Goal: Transaction & Acquisition: Register for event/course

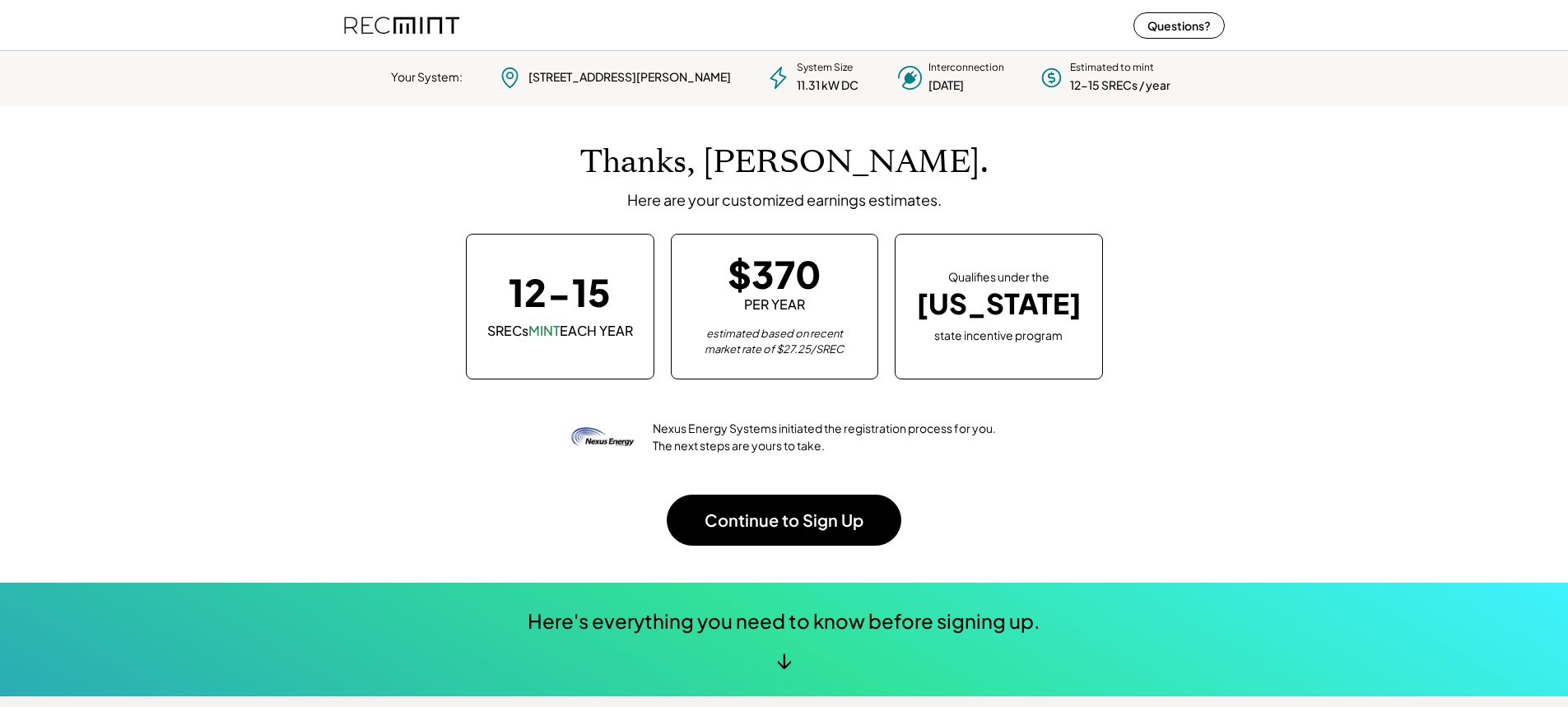
scroll to position [231, 459]
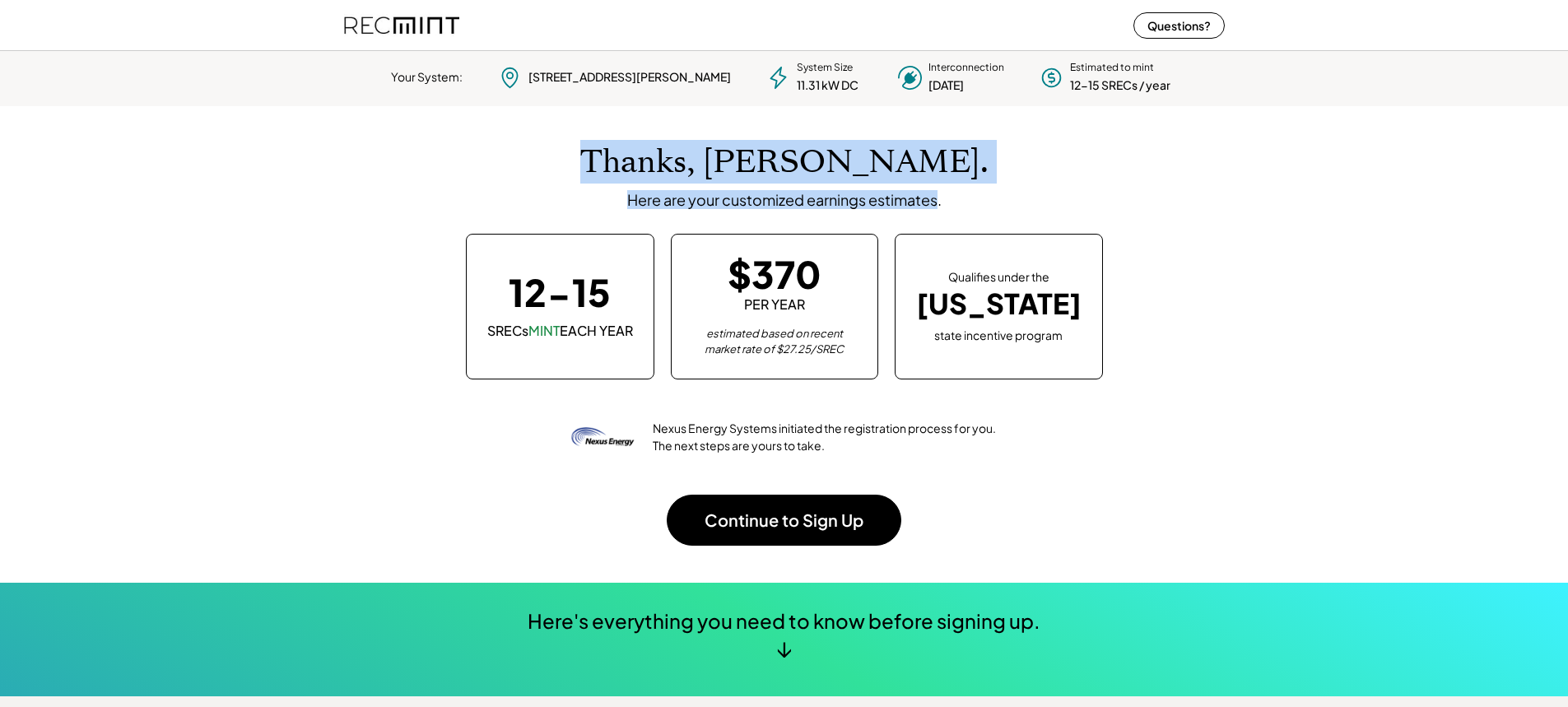
drag, startPoint x: 654, startPoint y: 161, endPoint x: 939, endPoint y: 202, distance: 287.9
click at [939, 202] on div "Thanks, Krishnaraj. Here are your customized earnings estimates." at bounding box center [784, 176] width 848 height 66
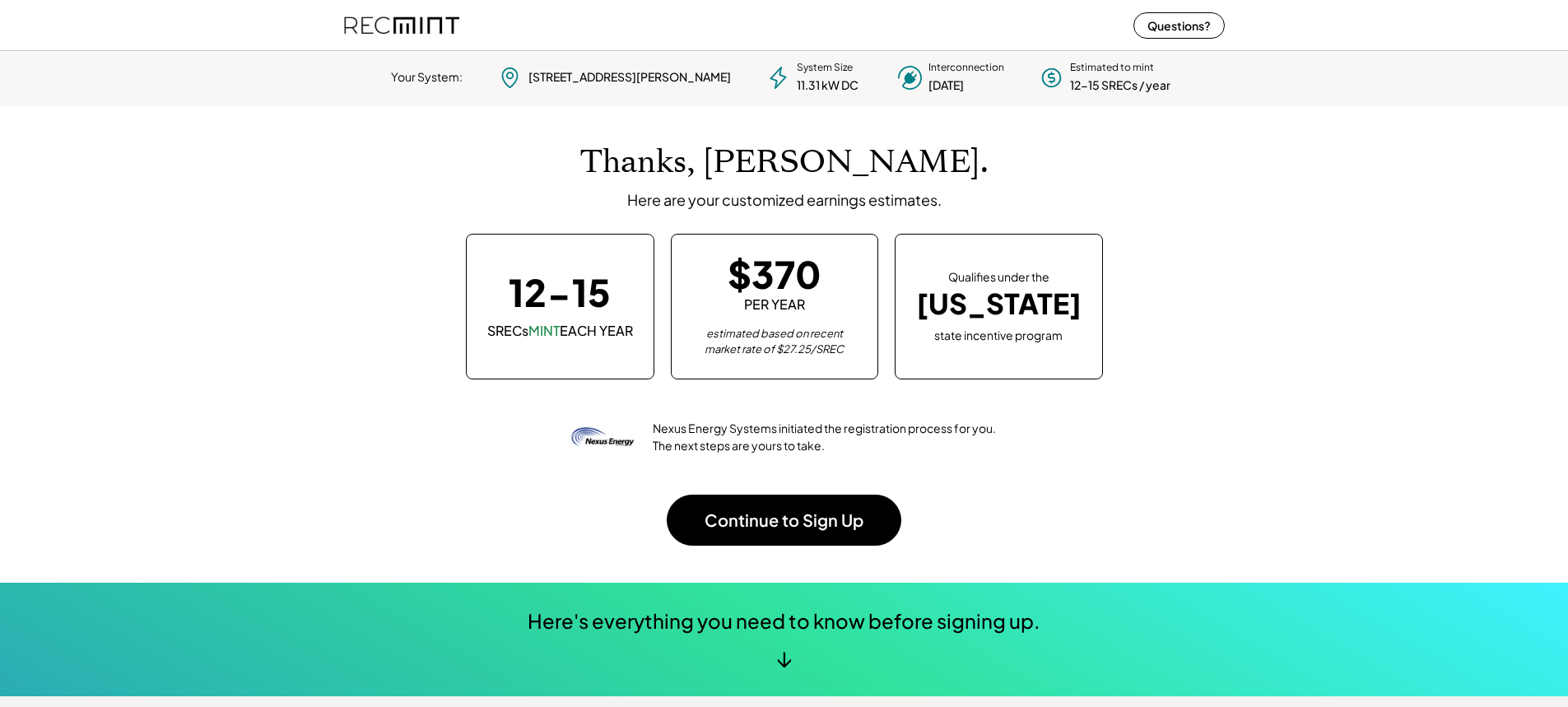
click at [1162, 192] on div "Thanks, Krishnaraj. Here are your customized earnings estimates." at bounding box center [784, 176] width 848 height 66
drag, startPoint x: 762, startPoint y: 433, endPoint x: 885, endPoint y: 441, distance: 123.3
click at [885, 441] on div "Nexus Energy Systems initiated the registration process for you. The next steps…" at bounding box center [825, 436] width 345 height 35
click at [966, 446] on div "Nexus Energy Systems initiated the registration process for you. The next steps…" at bounding box center [825, 436] width 345 height 35
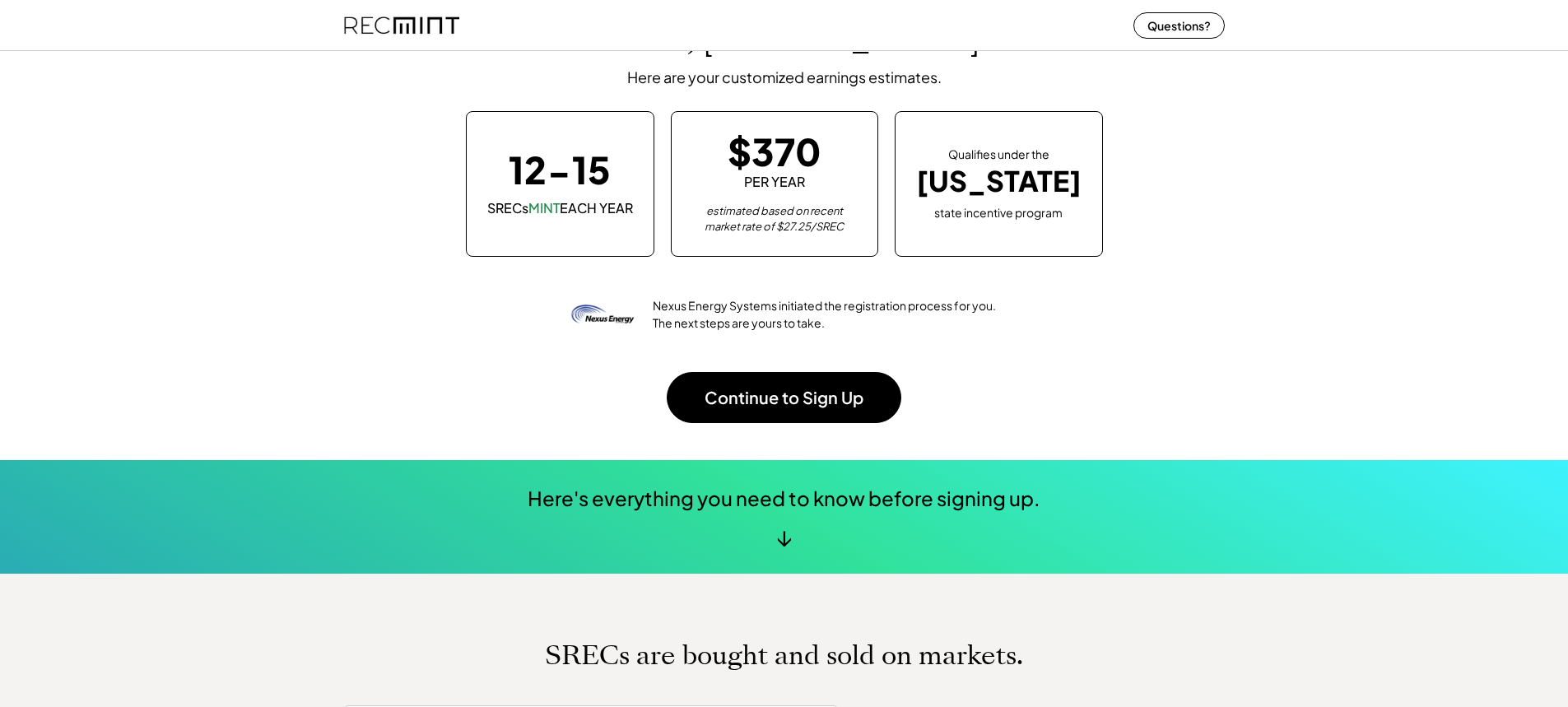
scroll to position [165, 0]
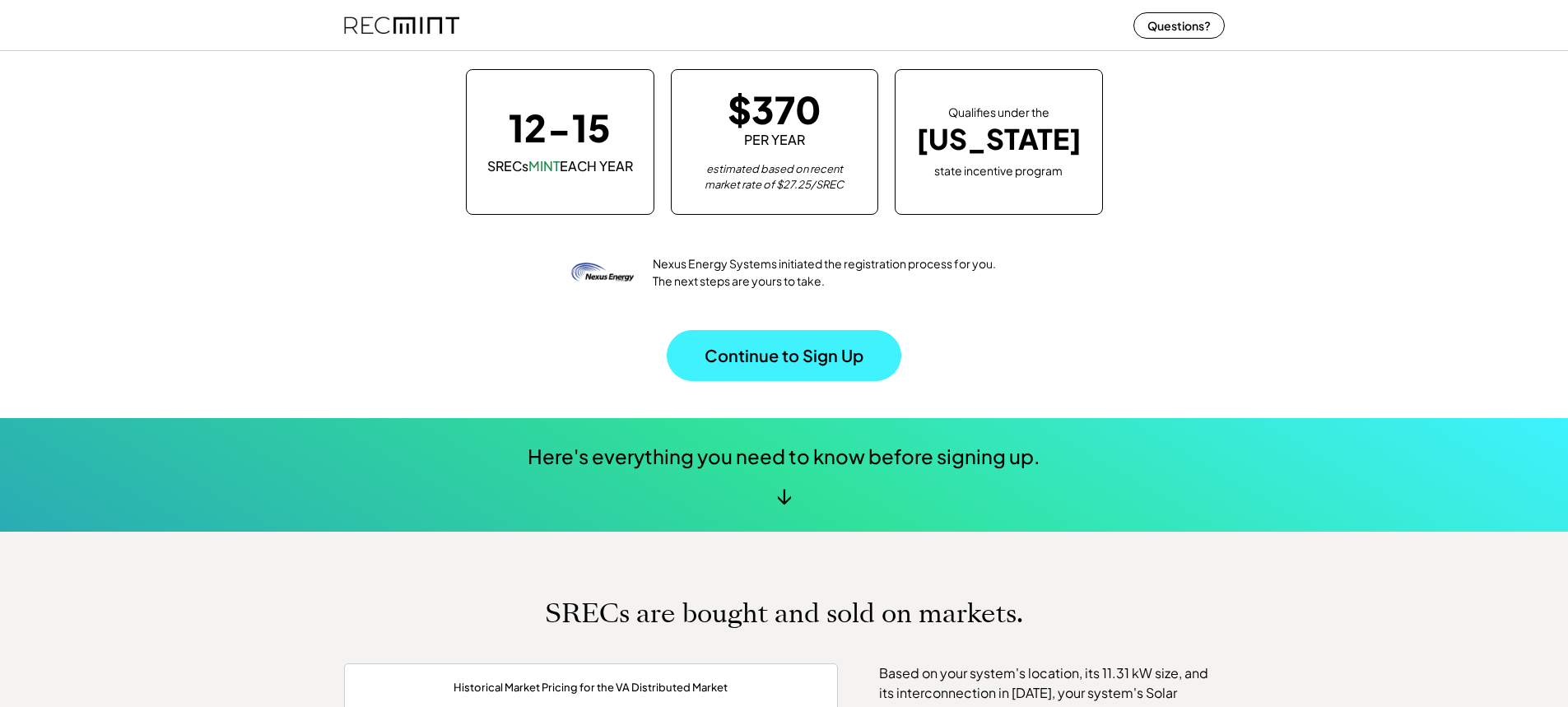
click at [816, 358] on button "Continue to Sign Up" at bounding box center [784, 355] width 234 height 51
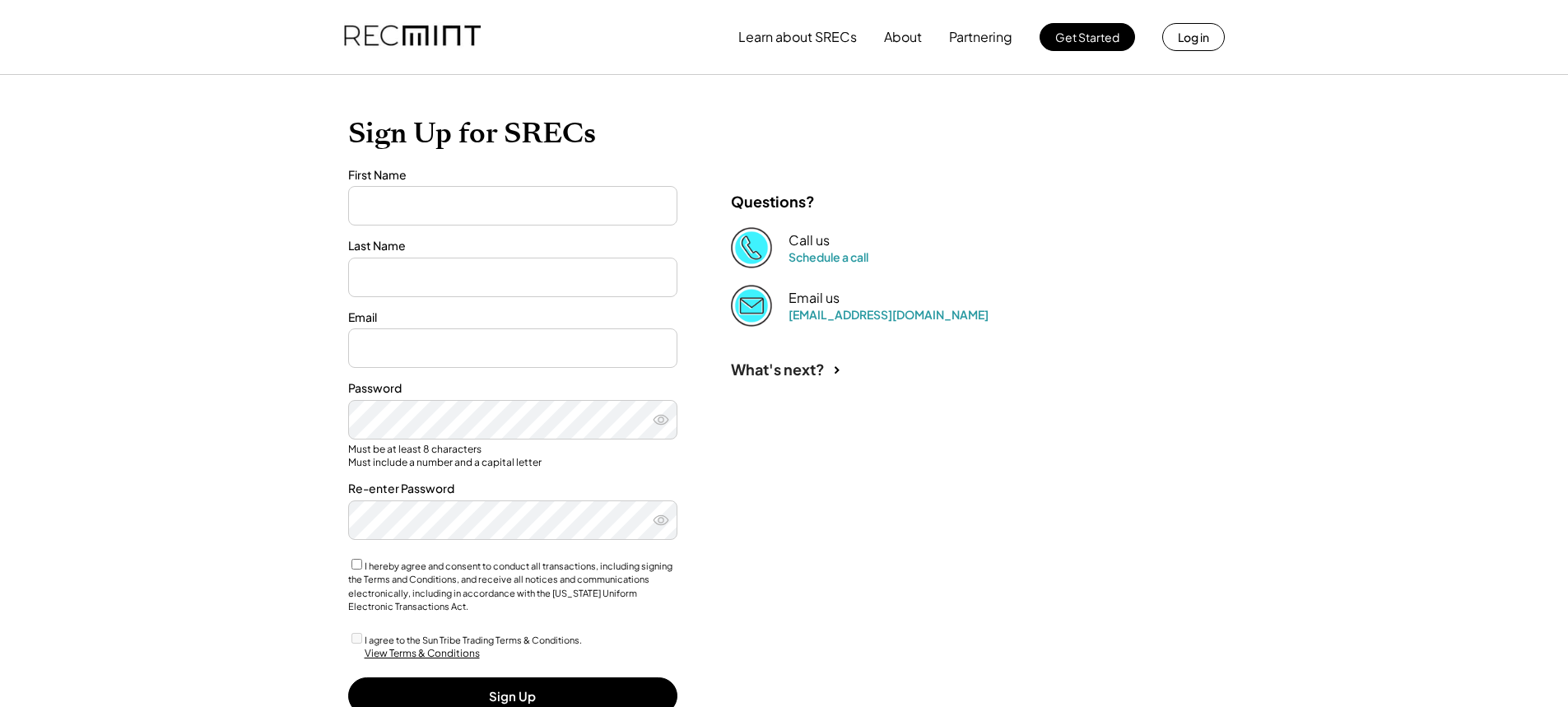
type input "****"
type input "**********"
click at [462, 190] on input "input" at bounding box center [512, 206] width 329 height 39
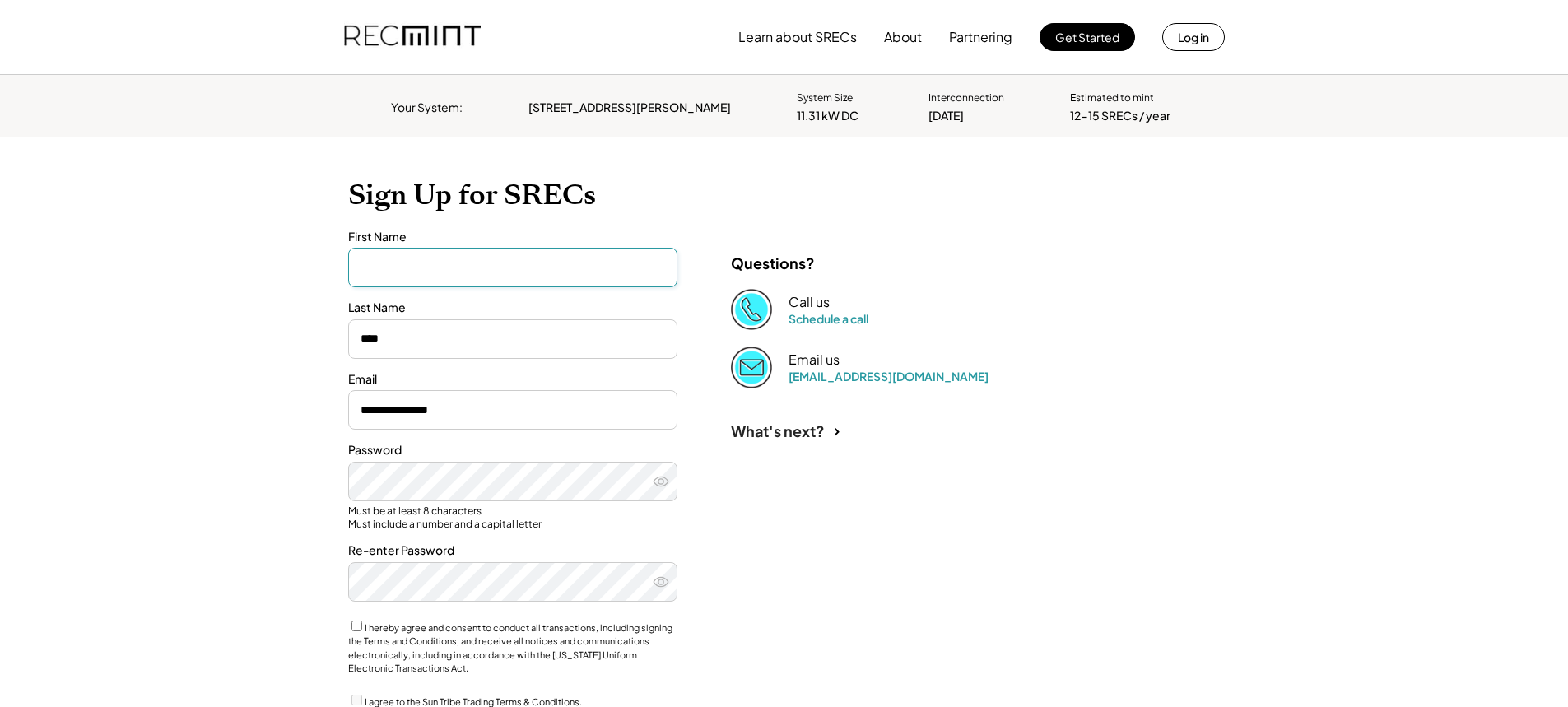
type input "**********"
type input "****"
click at [316, 488] on div "**********" at bounding box center [784, 420] width 1568 height 842
click at [648, 469] on button at bounding box center [660, 481] width 24 height 24
click at [483, 640] on label "I hereby agree and consent to conduct all transactions, including signing the T…" at bounding box center [510, 647] width 324 height 52
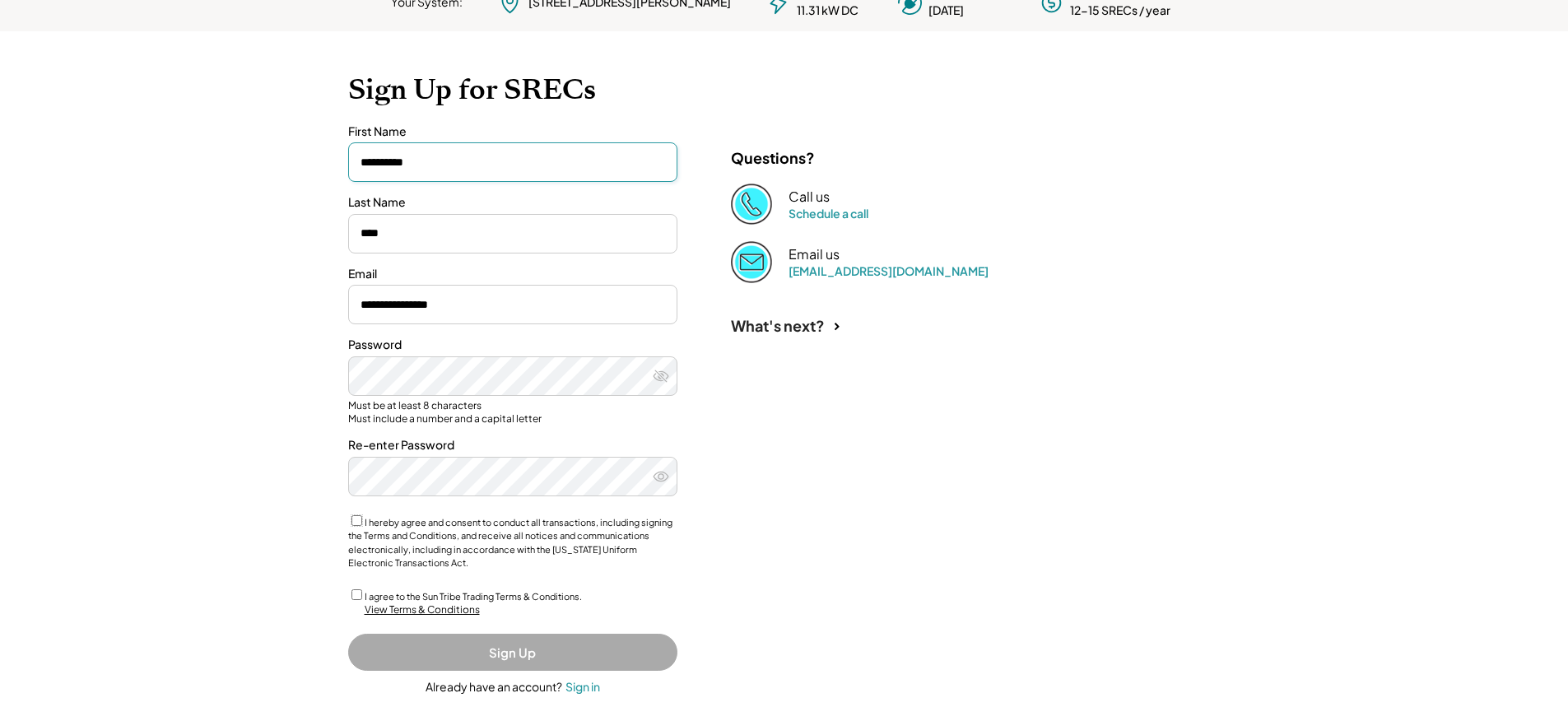
scroll to position [135, 0]
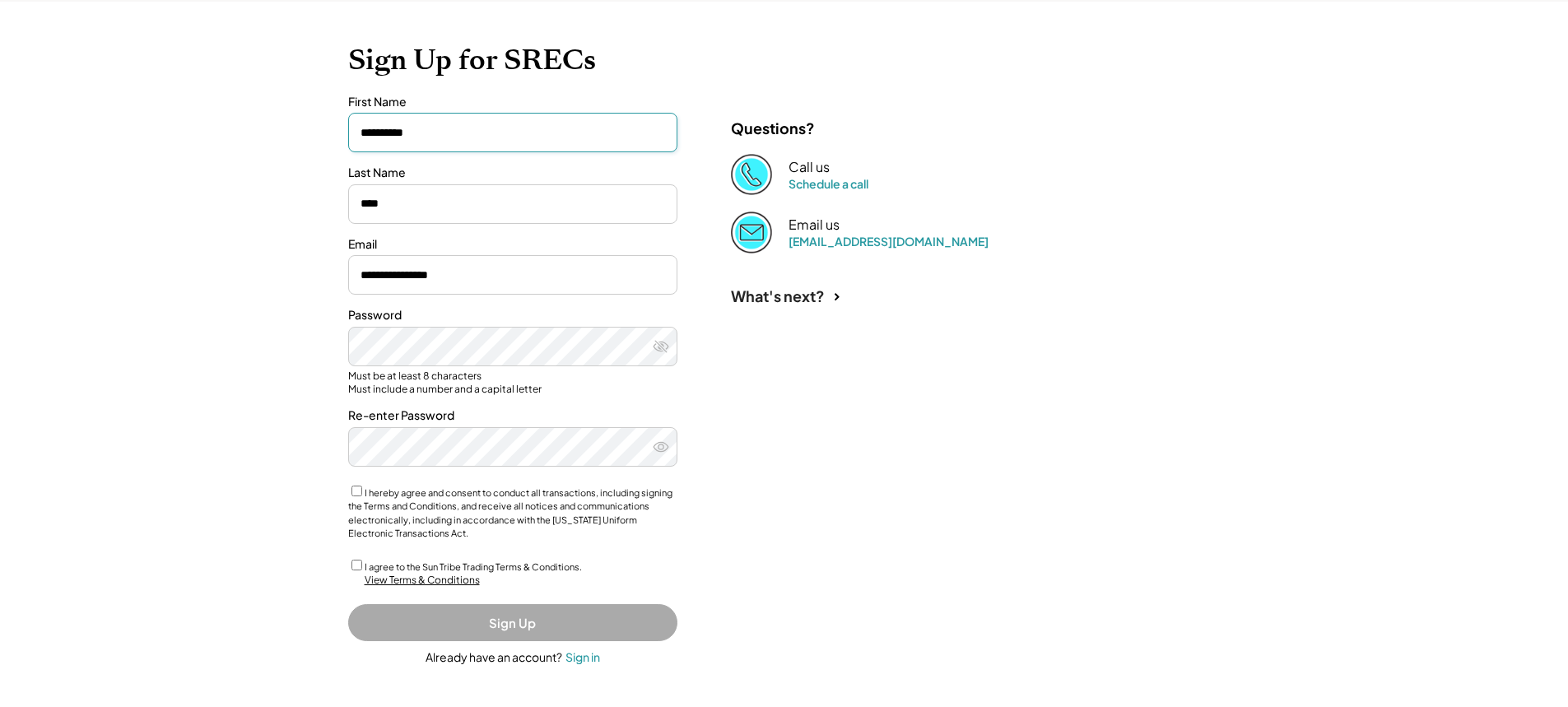
click at [440, 566] on label "I agree to the Sun Tribe Trading Terms & Conditions." at bounding box center [473, 566] width 217 height 10
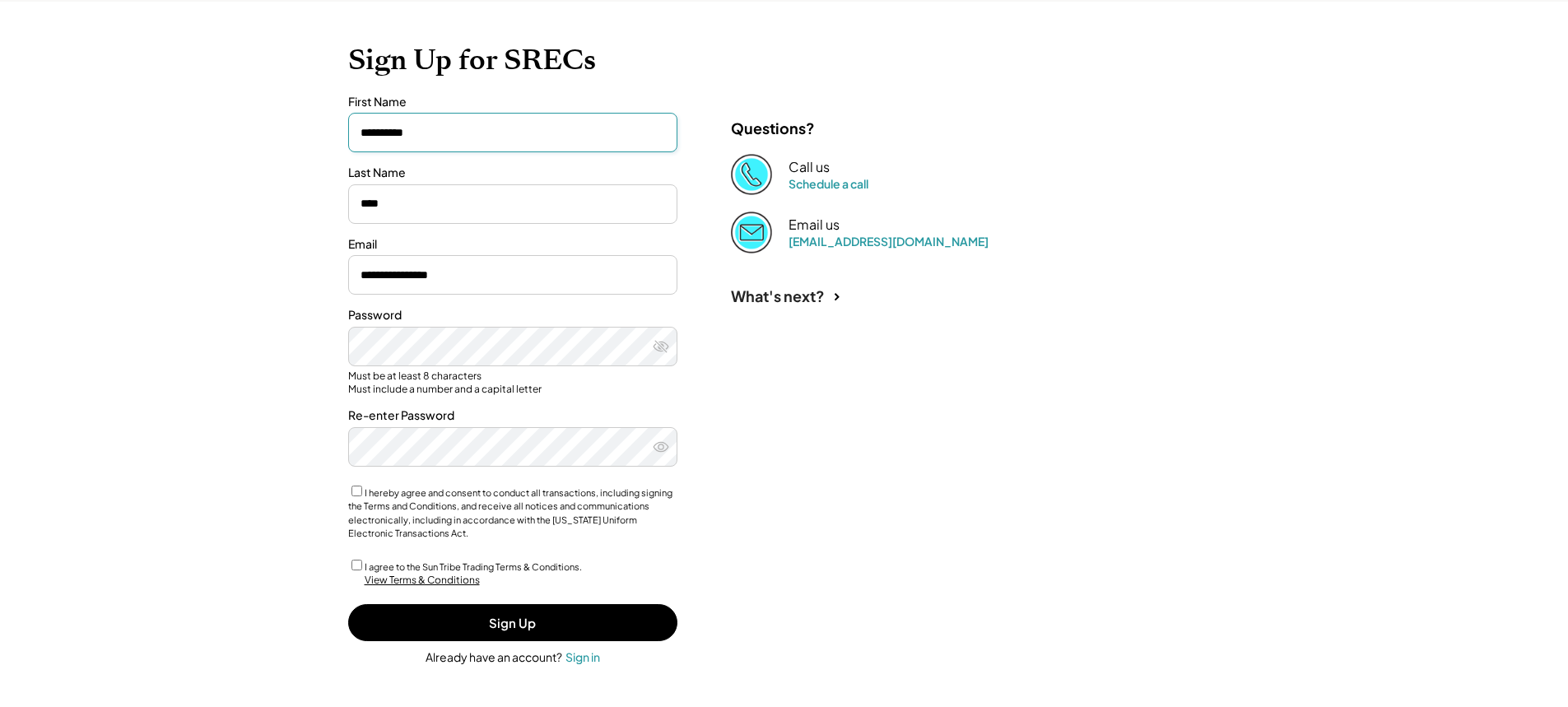
click at [664, 447] on icon at bounding box center [661, 447] width 17 height 17
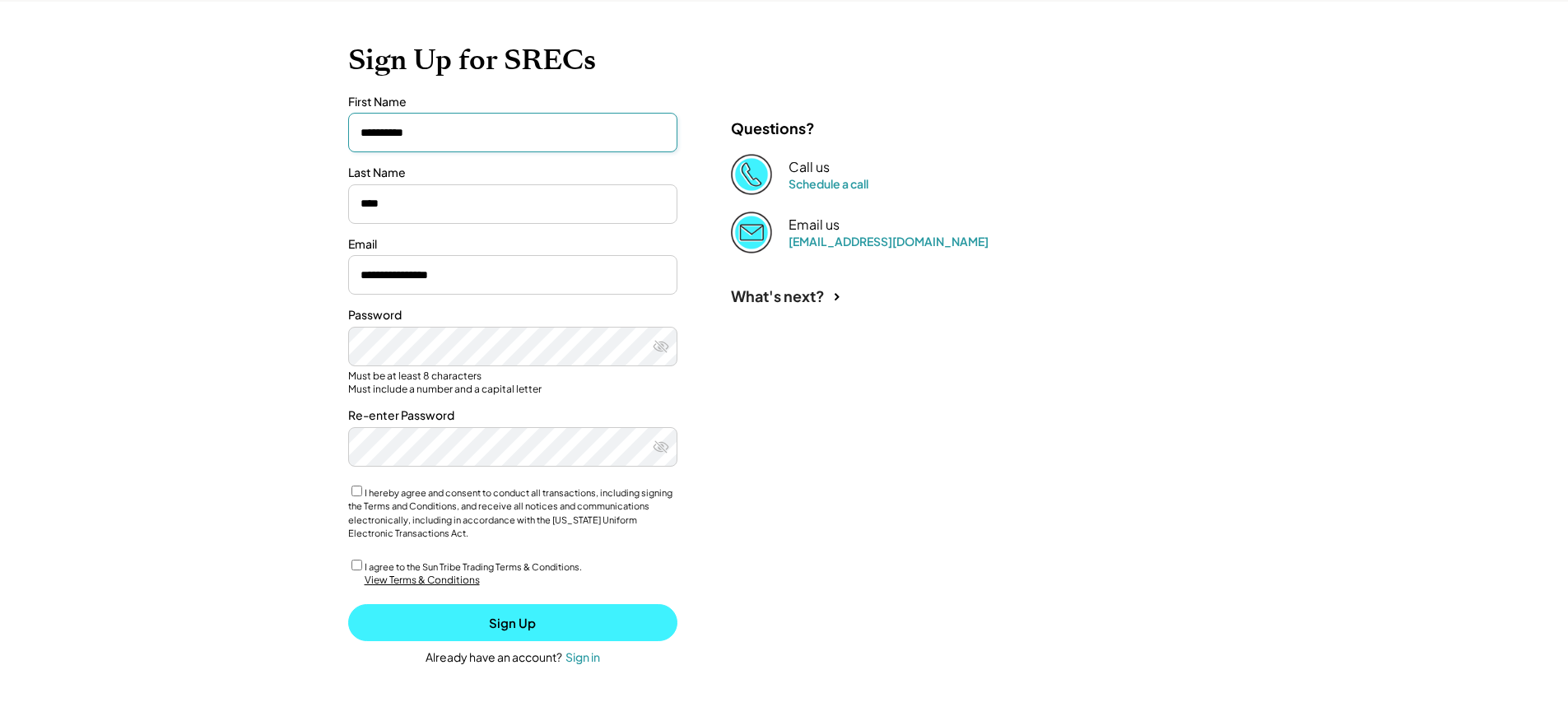
click at [528, 615] on button "Sign Up" at bounding box center [512, 623] width 329 height 37
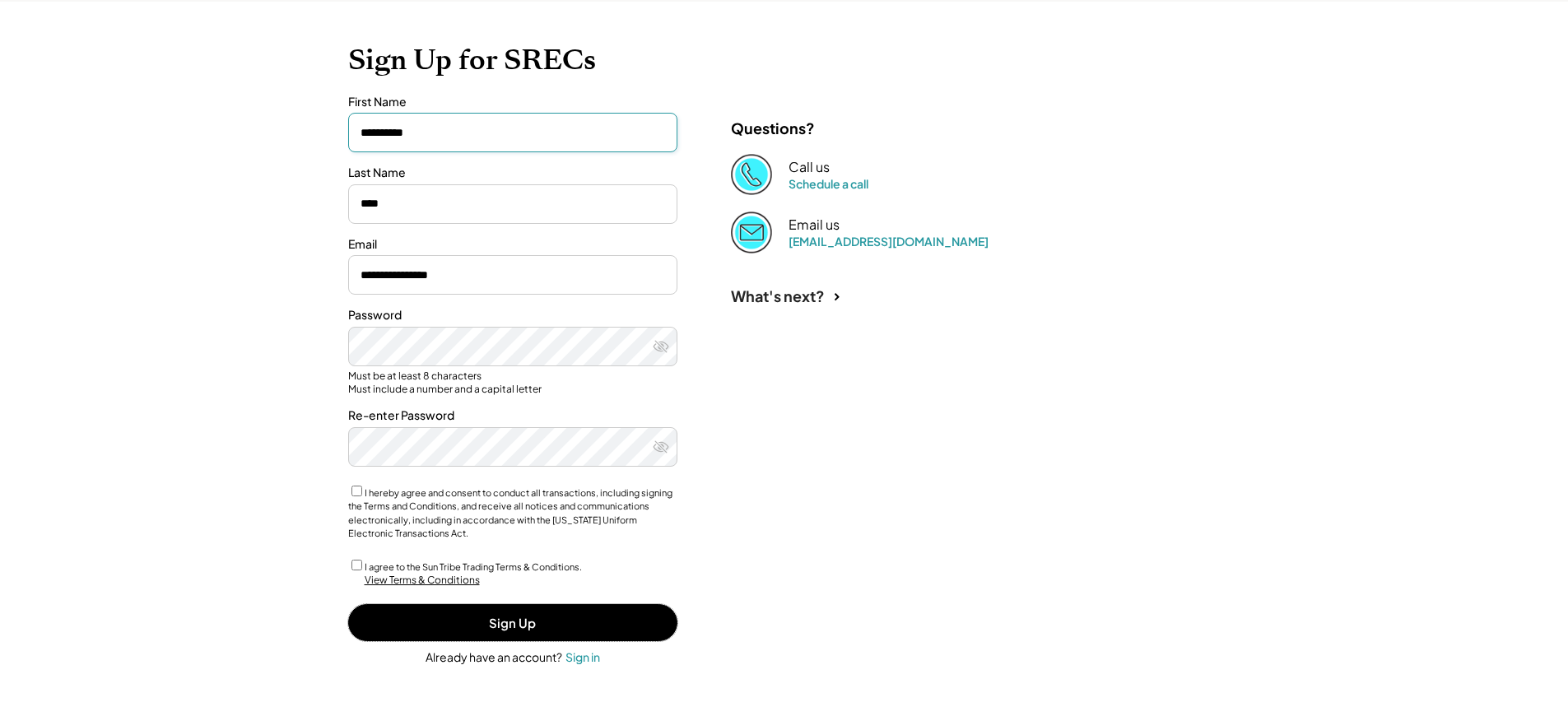
click at [1092, 465] on div "**********" at bounding box center [784, 354] width 905 height 705
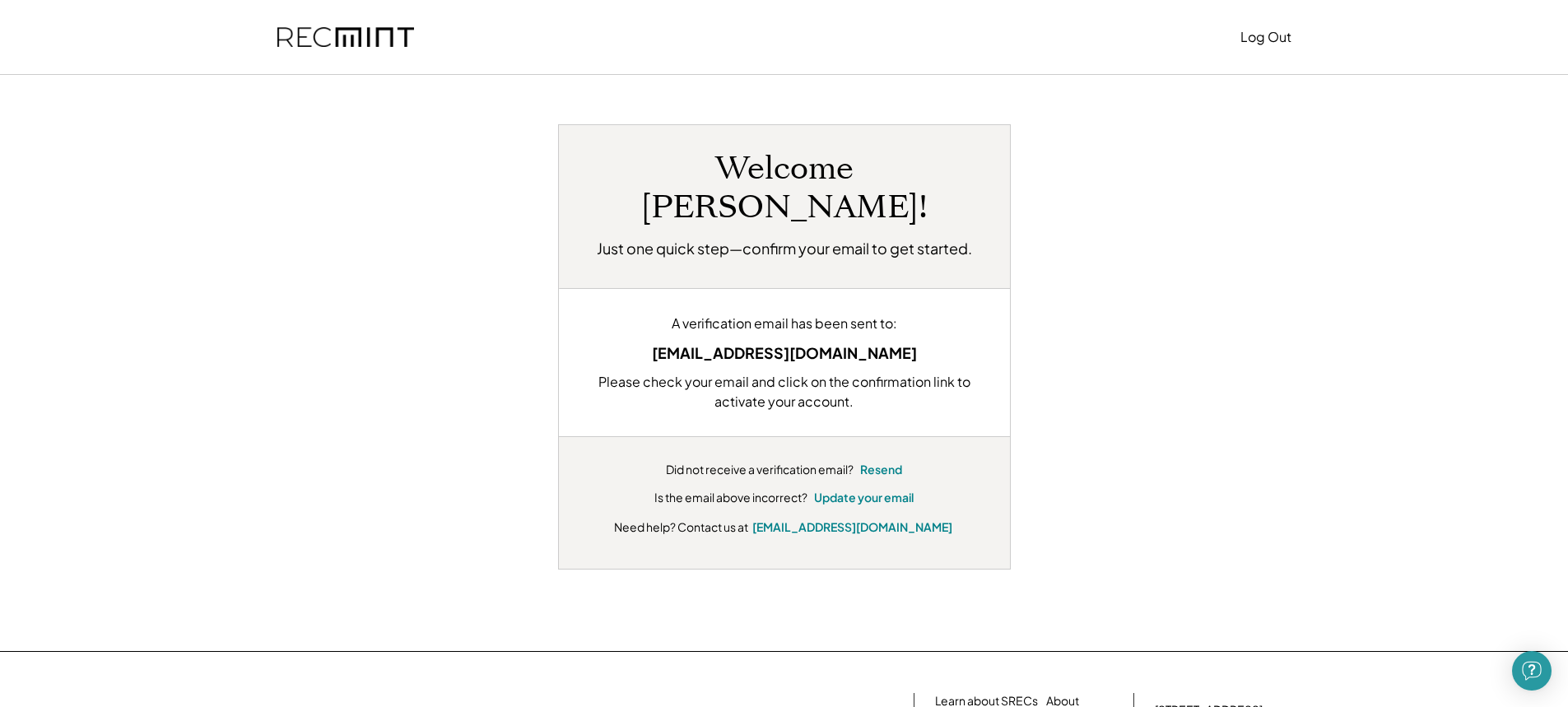
click at [400, 36] on img at bounding box center [346, 37] width 137 height 21
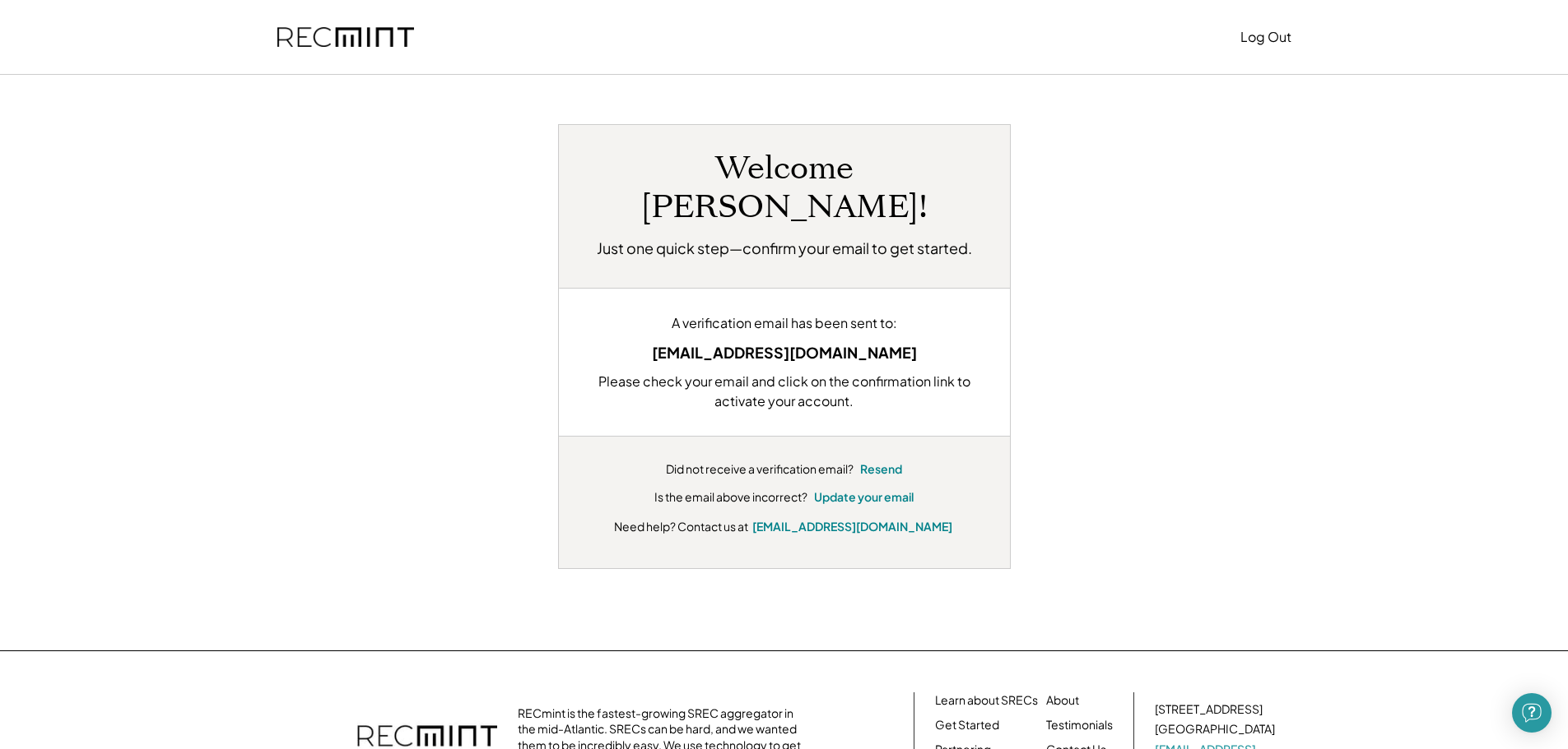
click at [375, 32] on img at bounding box center [346, 37] width 137 height 21
drag, startPoint x: 383, startPoint y: 34, endPoint x: 385, endPoint y: 14, distance: 20.1
click at [383, 35] on img at bounding box center [346, 37] width 137 height 21
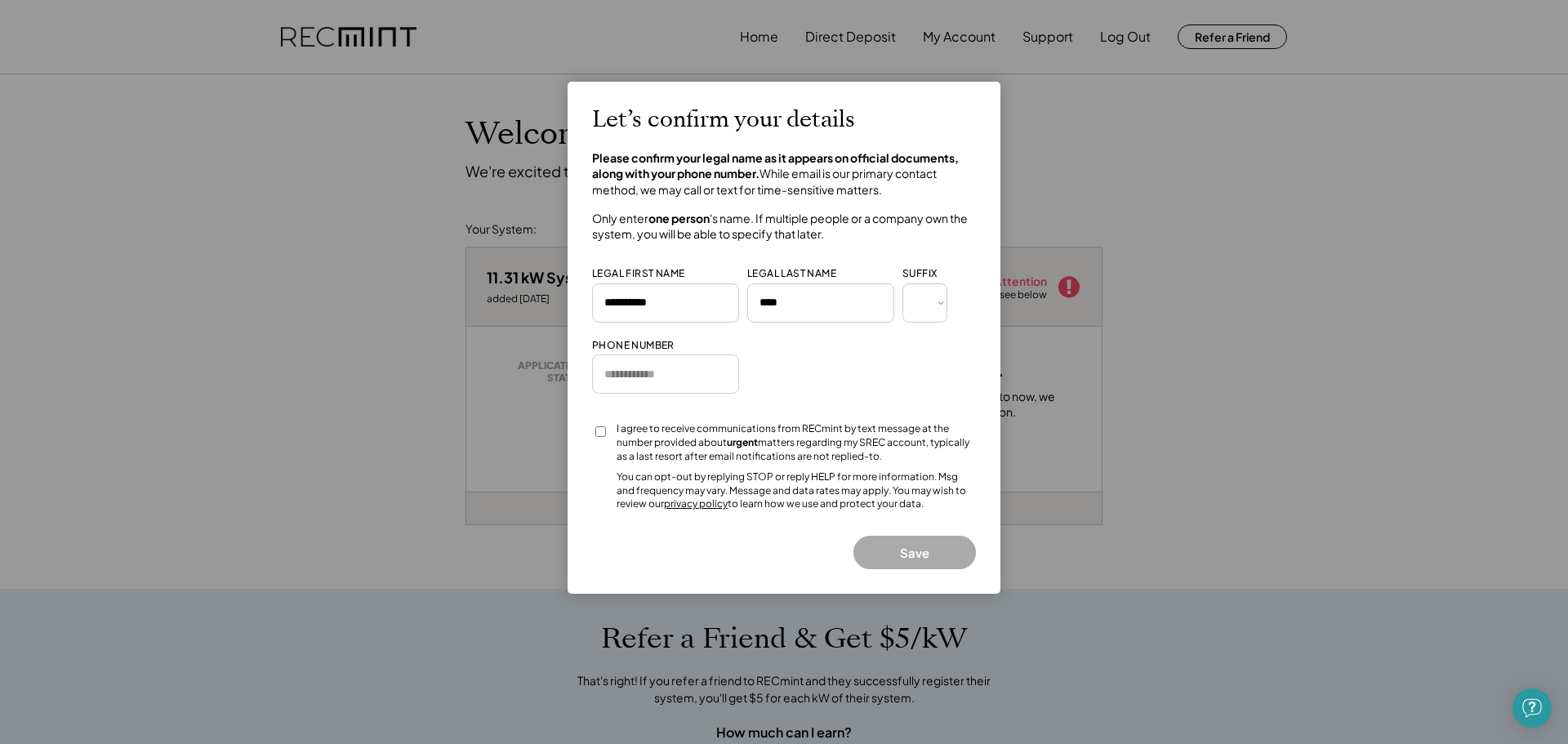
click at [935, 308] on select "*** *** * ** *** ** * ** *** **** ** *" at bounding box center [925, 303] width 45 height 39
click at [710, 370] on input "input" at bounding box center [665, 374] width 147 height 39
type input "**********"
click at [673, 443] on div "I agree to receive communications from RECmint by text message at the number pr…" at bounding box center [796, 443] width 360 height 41
click at [615, 440] on div "I agree to receive communications from RECmint by text message at the number pr…" at bounding box center [784, 467] width 384 height 89
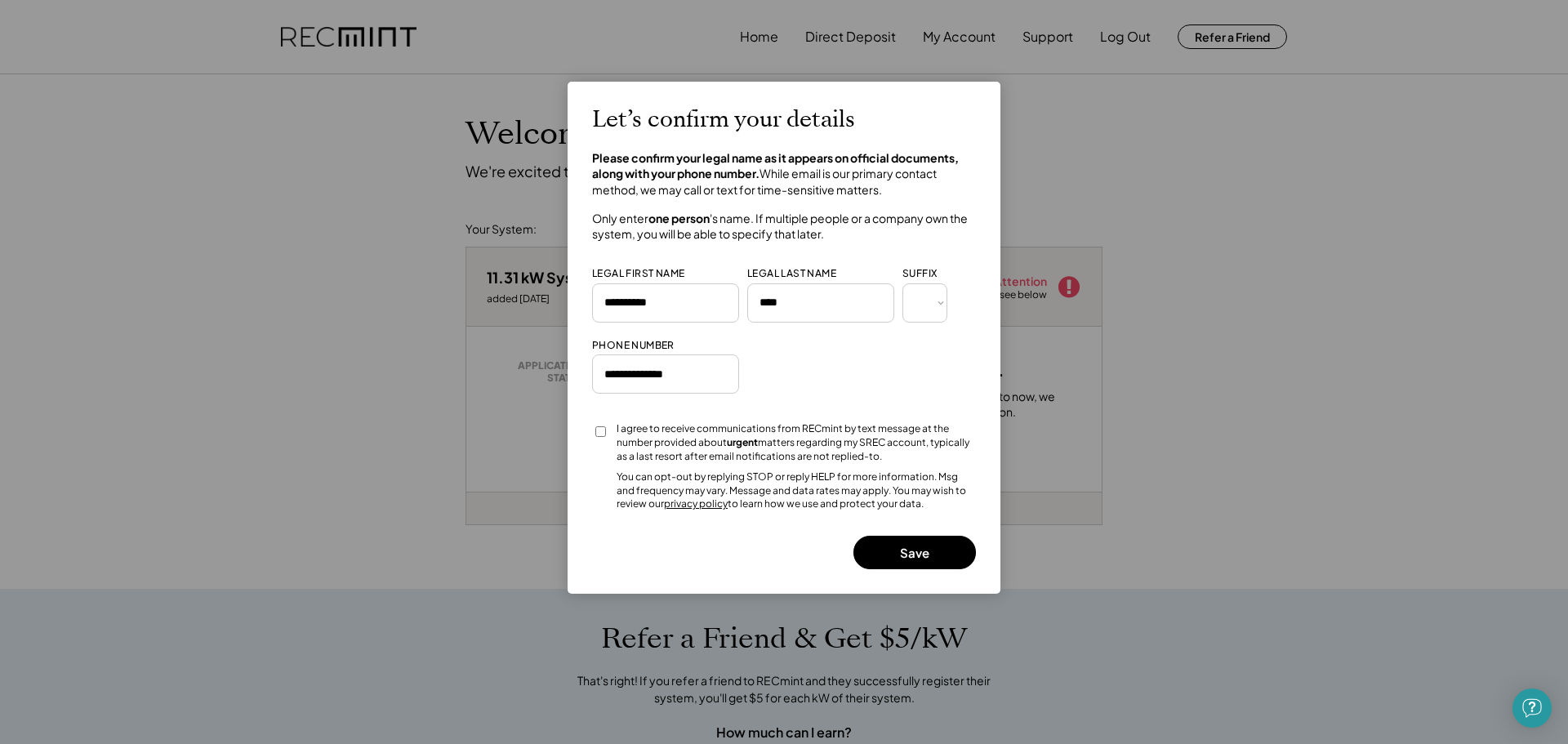
drag, startPoint x: 875, startPoint y: 535, endPoint x: 883, endPoint y: 540, distance: 9.4
click at [876, 535] on div "Let’s confirm your details Please confirm your legal name as it appears on offi…" at bounding box center [784, 338] width 384 height 463
click at [904, 551] on button "Save" at bounding box center [915, 552] width 123 height 33
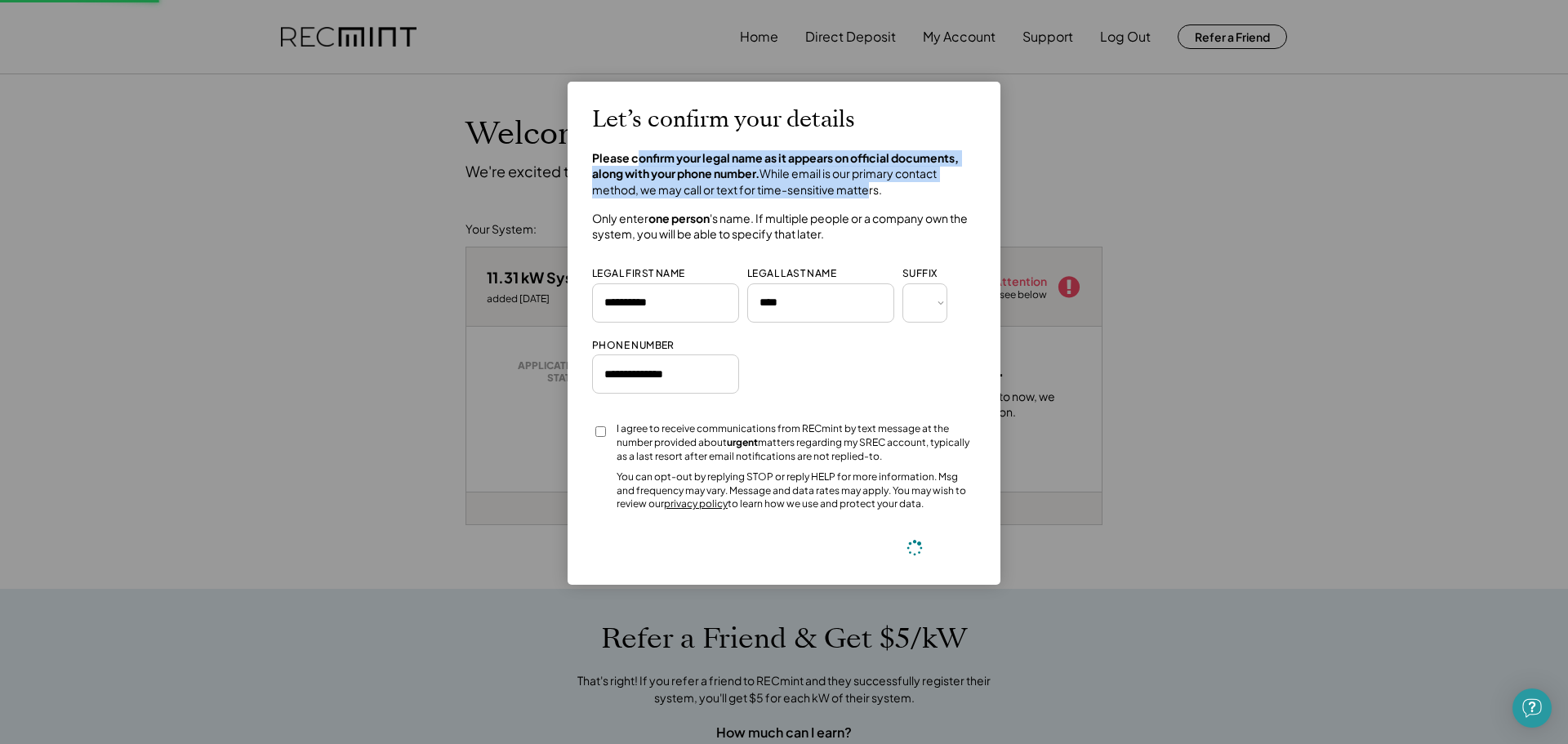
drag, startPoint x: 640, startPoint y: 158, endPoint x: 868, endPoint y: 185, distance: 229.6
click at [867, 185] on h4 "Please confirm your legal name as it appears on official documents, along with …" at bounding box center [784, 175] width 384 height 48
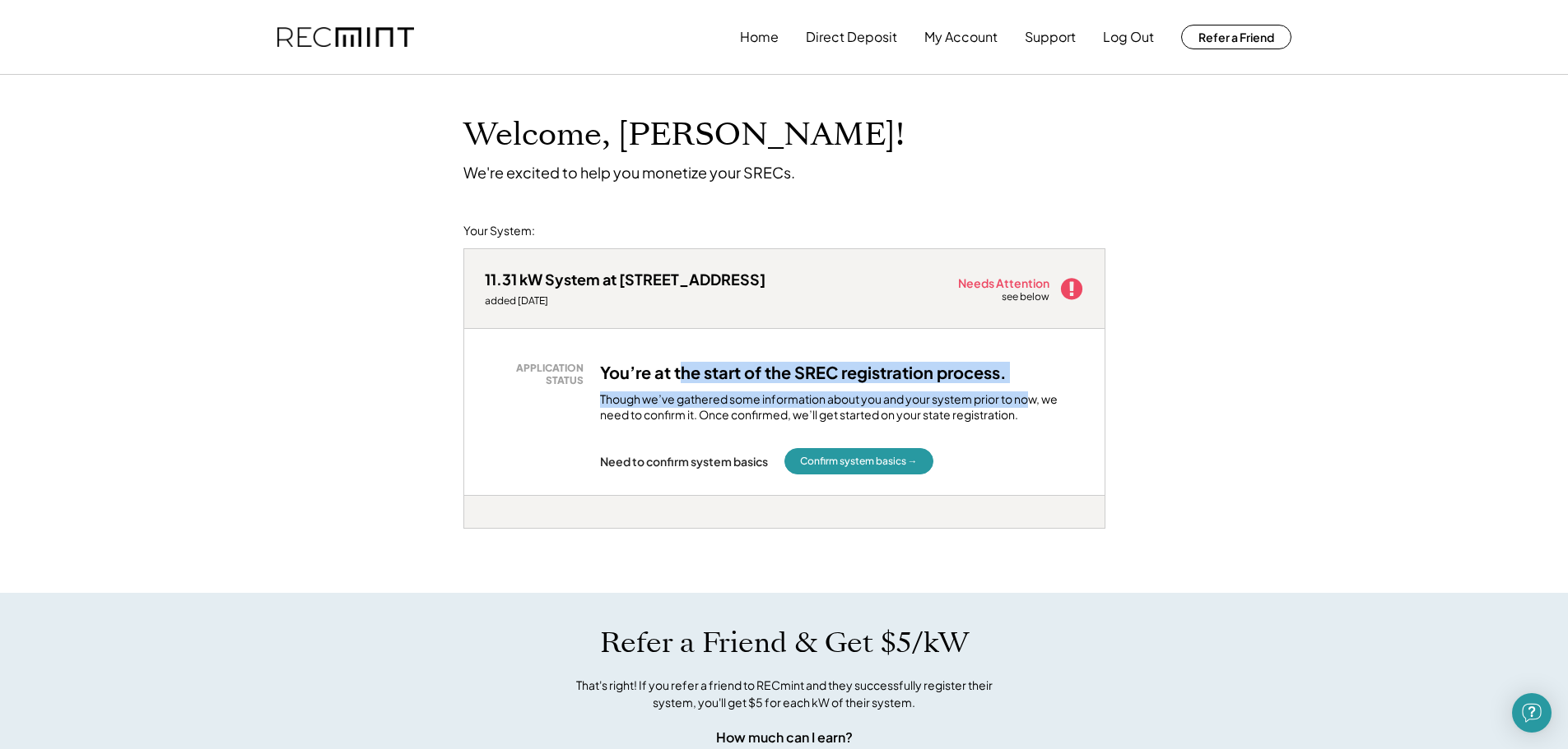
drag, startPoint x: 712, startPoint y: 371, endPoint x: 1035, endPoint y: 377, distance: 323.1
click at [1031, 377] on div "You’re at the start of the SREC registration process. Though we’ve gathered som…" at bounding box center [841, 393] width 484 height 62
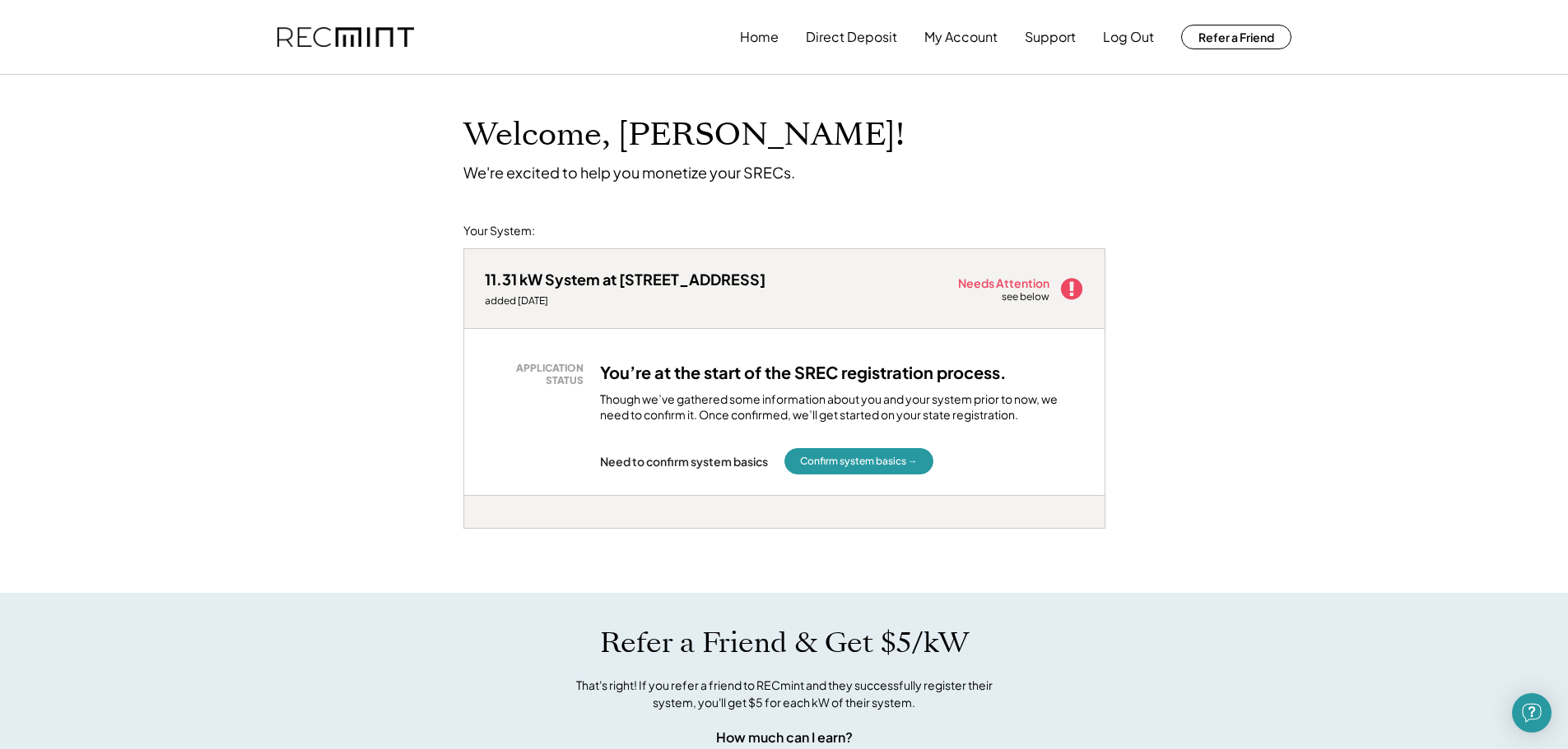
click at [1053, 383] on div "You’re at the start of the SREC registration process. Though we’ve gathered som…" at bounding box center [841, 393] width 484 height 62
click at [916, 461] on button "Confirm system basics →" at bounding box center [858, 462] width 149 height 26
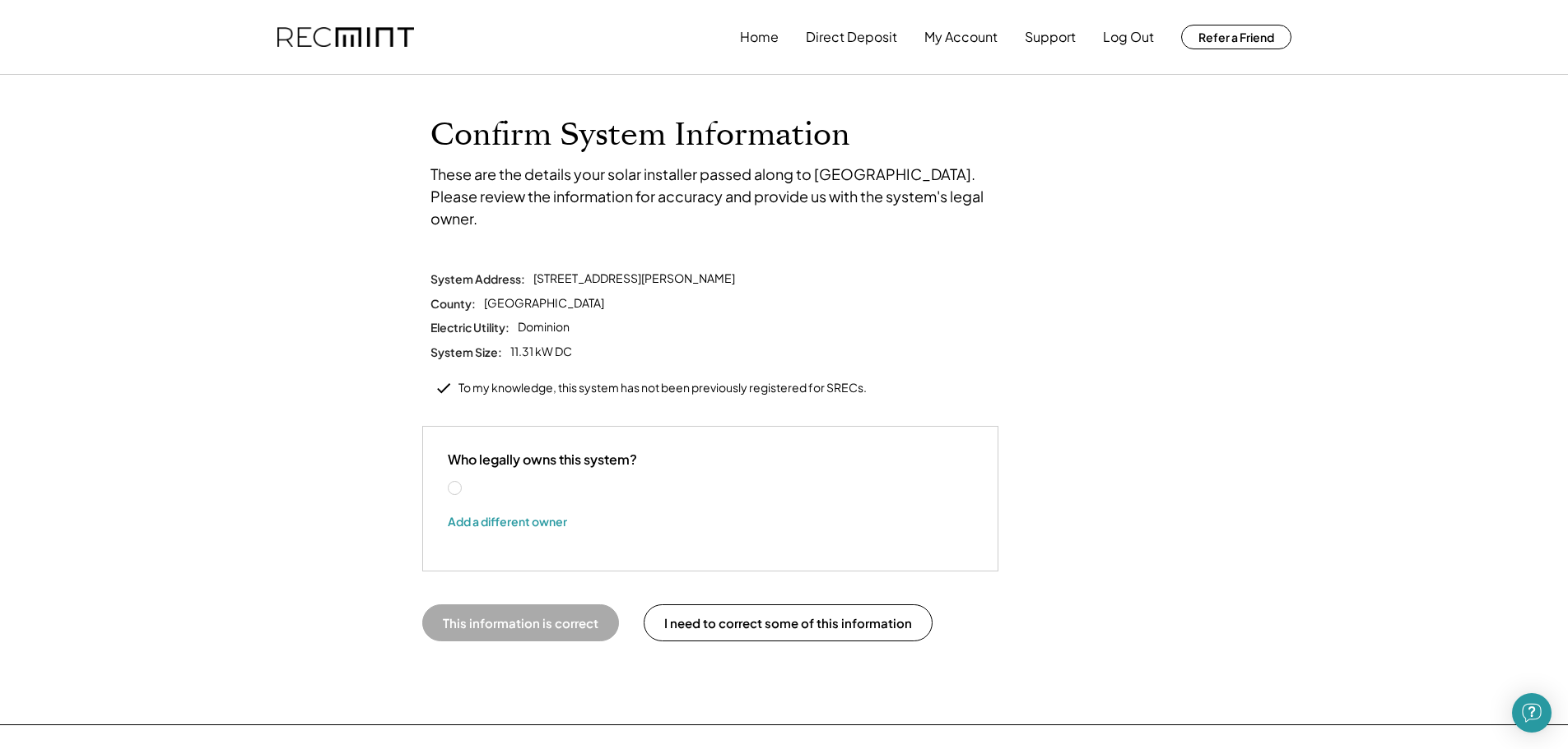
click at [512, 483] on label "[PERSON_NAME]" at bounding box center [539, 489] width 148 height 11
click at [582, 606] on button "This information is correct" at bounding box center [521, 624] width 197 height 37
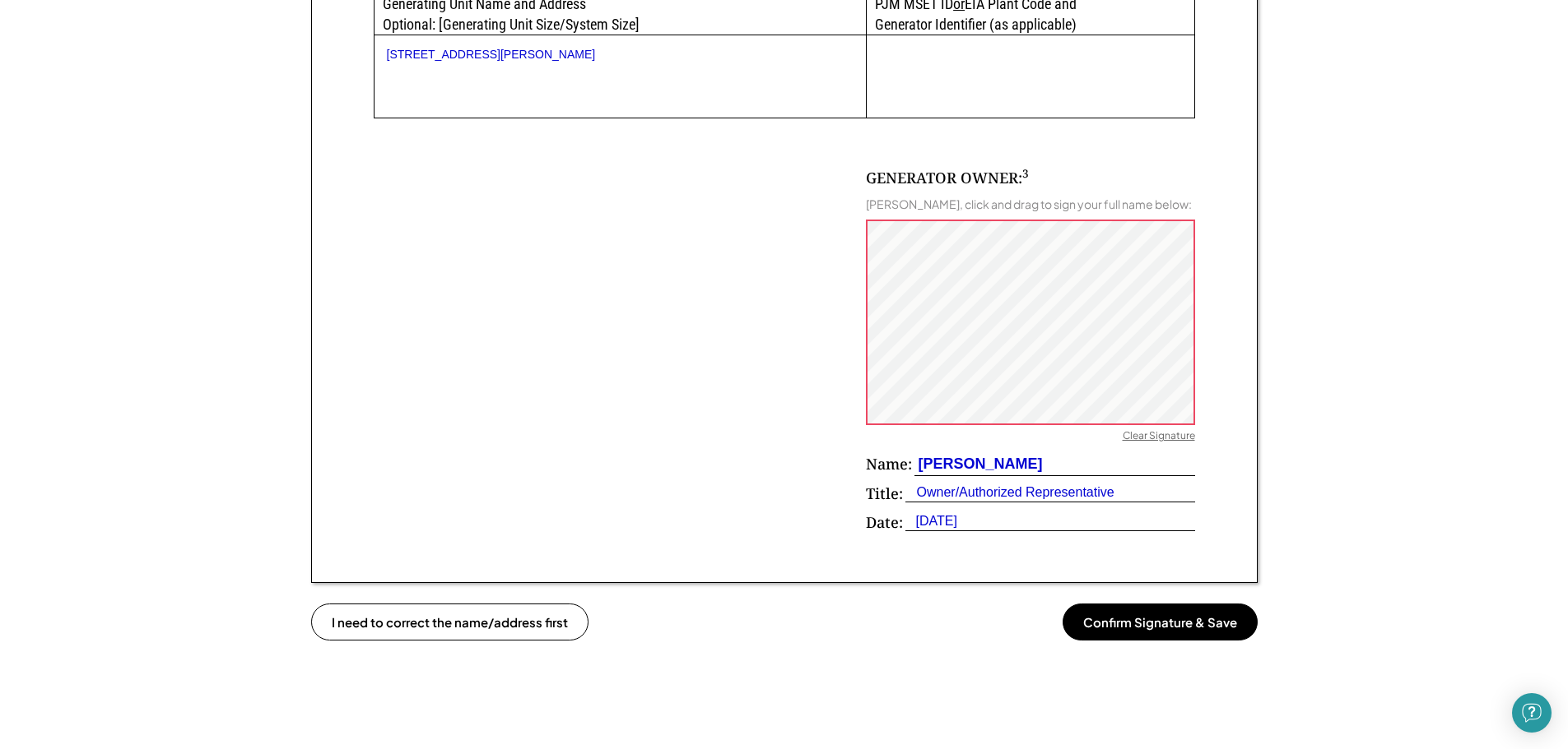
scroll to position [1069, 0]
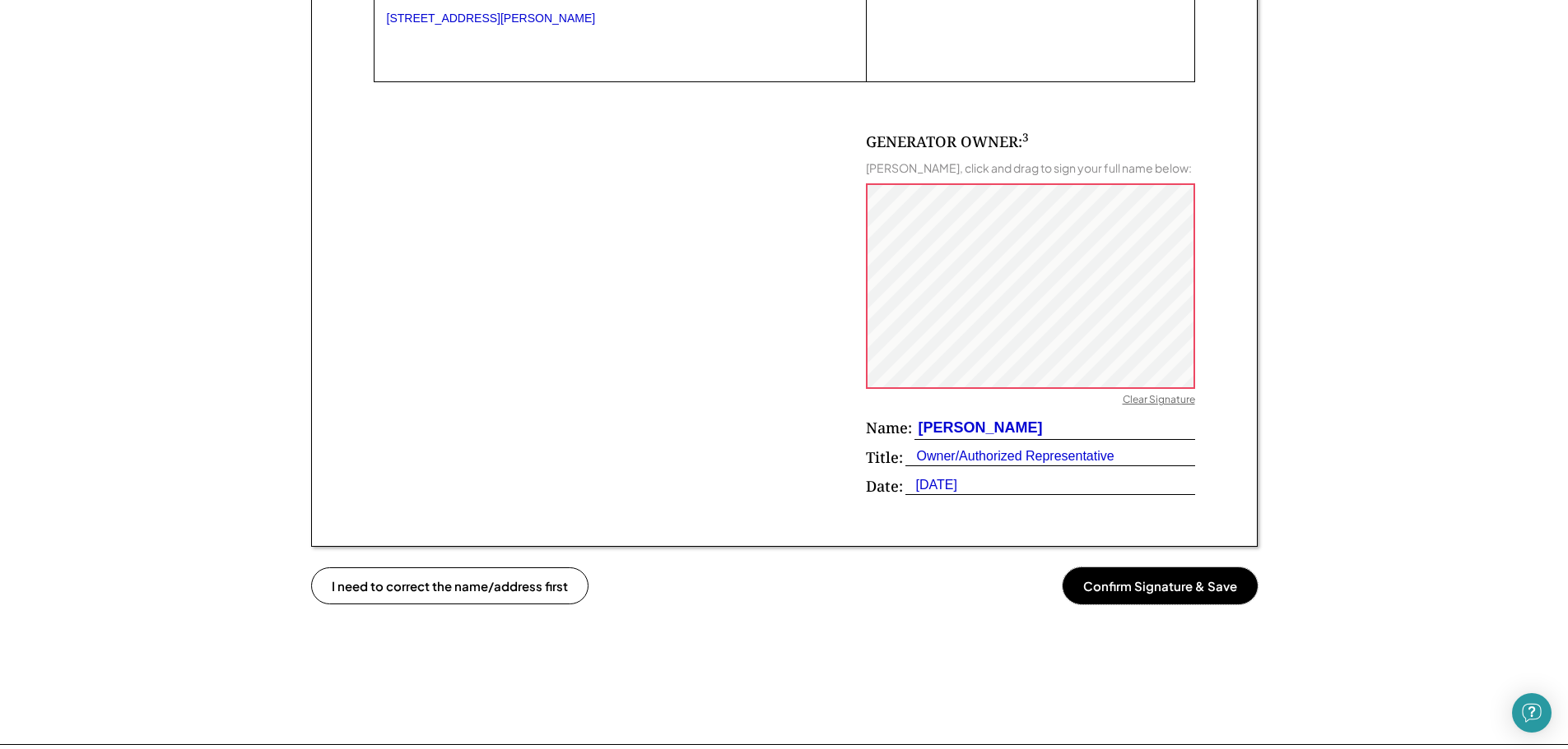
click at [1166, 589] on button "Confirm Signature & Save" at bounding box center [1160, 586] width 195 height 37
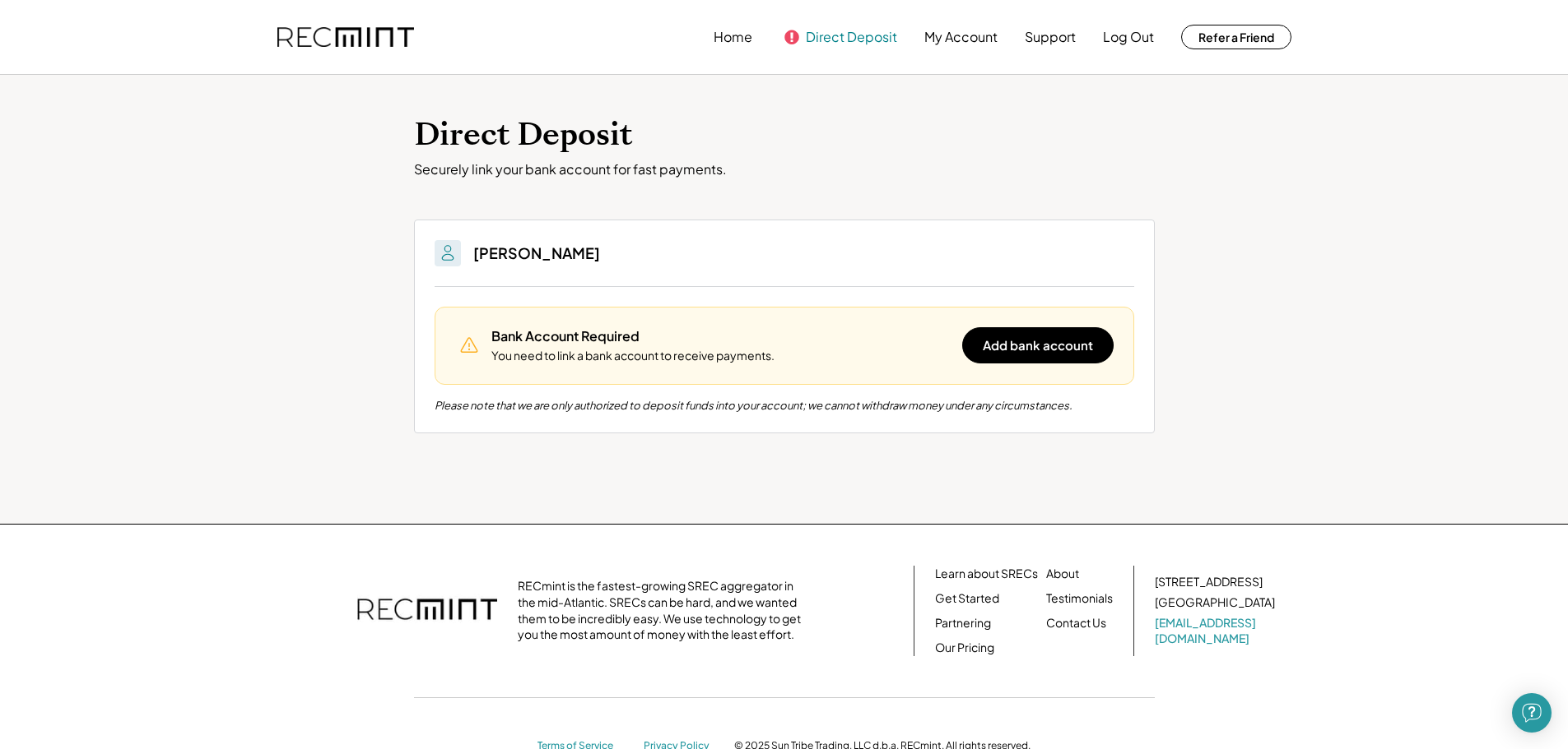
click at [821, 44] on button "Direct Deposit" at bounding box center [851, 37] width 92 height 33
click at [713, 28] on div "Home Direct Deposit My Account Support Log Out Refer a Friend" at bounding box center [784, 37] width 1054 height 74
click at [719, 37] on button "Home" at bounding box center [732, 37] width 38 height 33
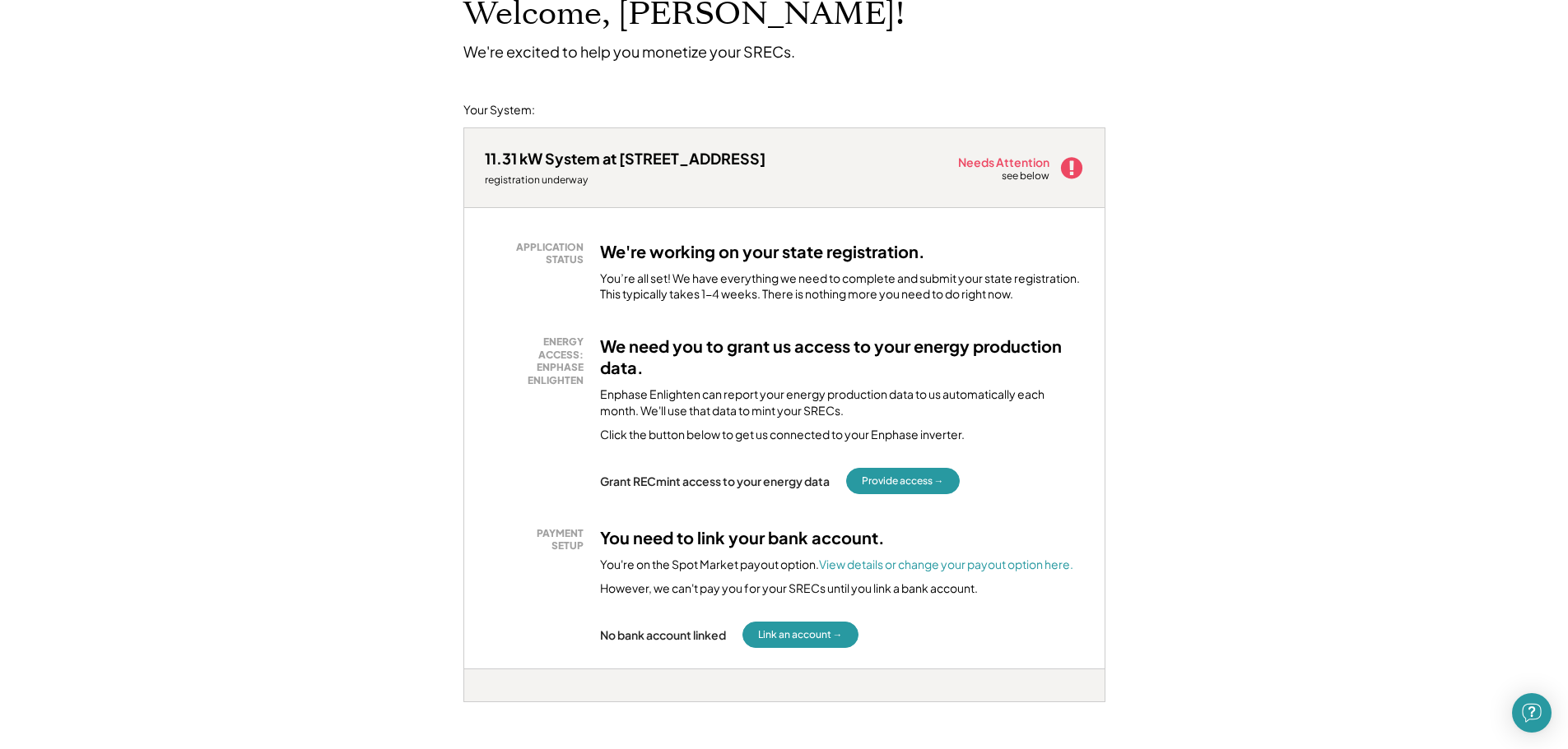
scroll to position [165, 0]
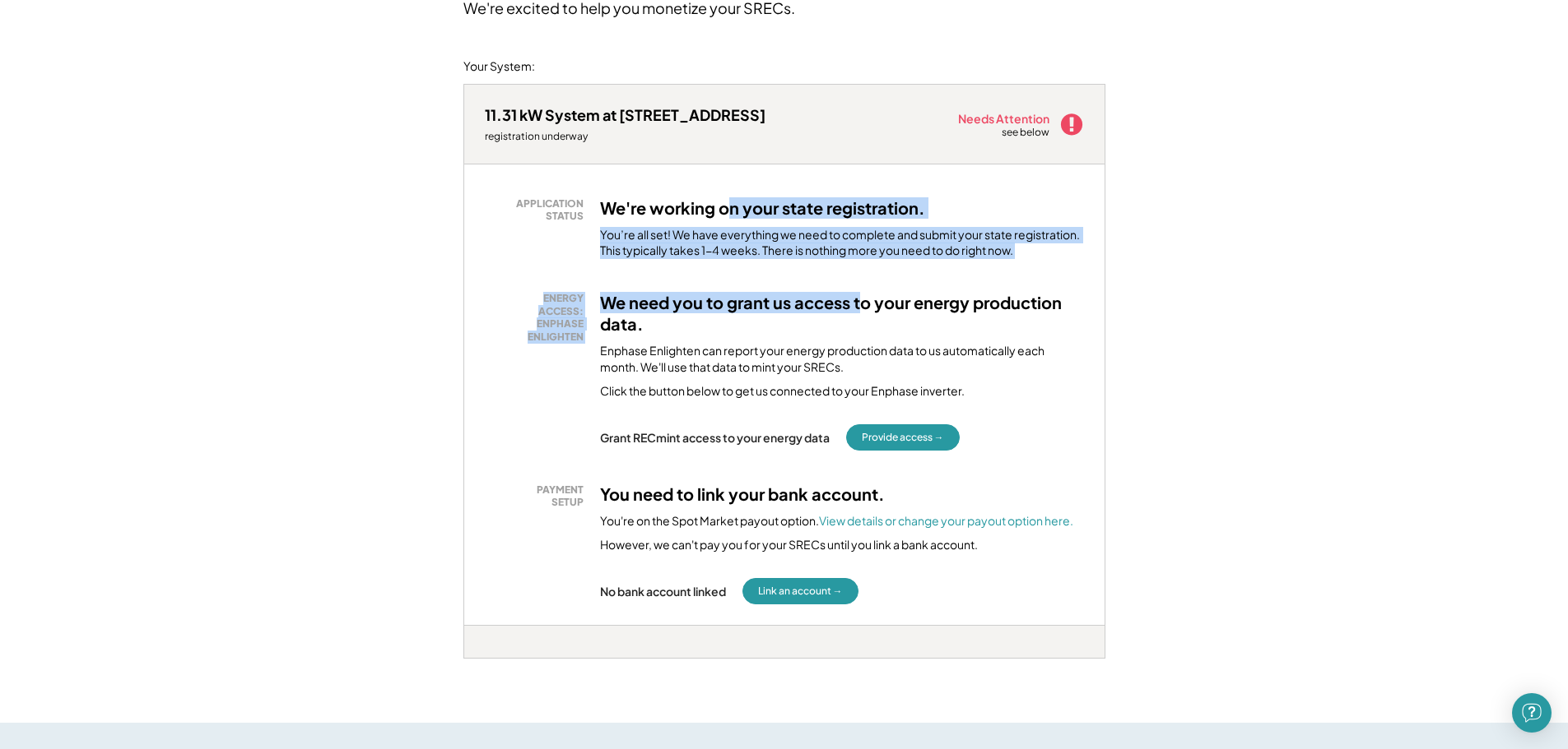
drag, startPoint x: 724, startPoint y: 210, endPoint x: 864, endPoint y: 312, distance: 173.2
click at [864, 311] on div "APPLICATION STATUS We're working on your state registration. You’re all set! We…" at bounding box center [785, 395] width 641 height 461
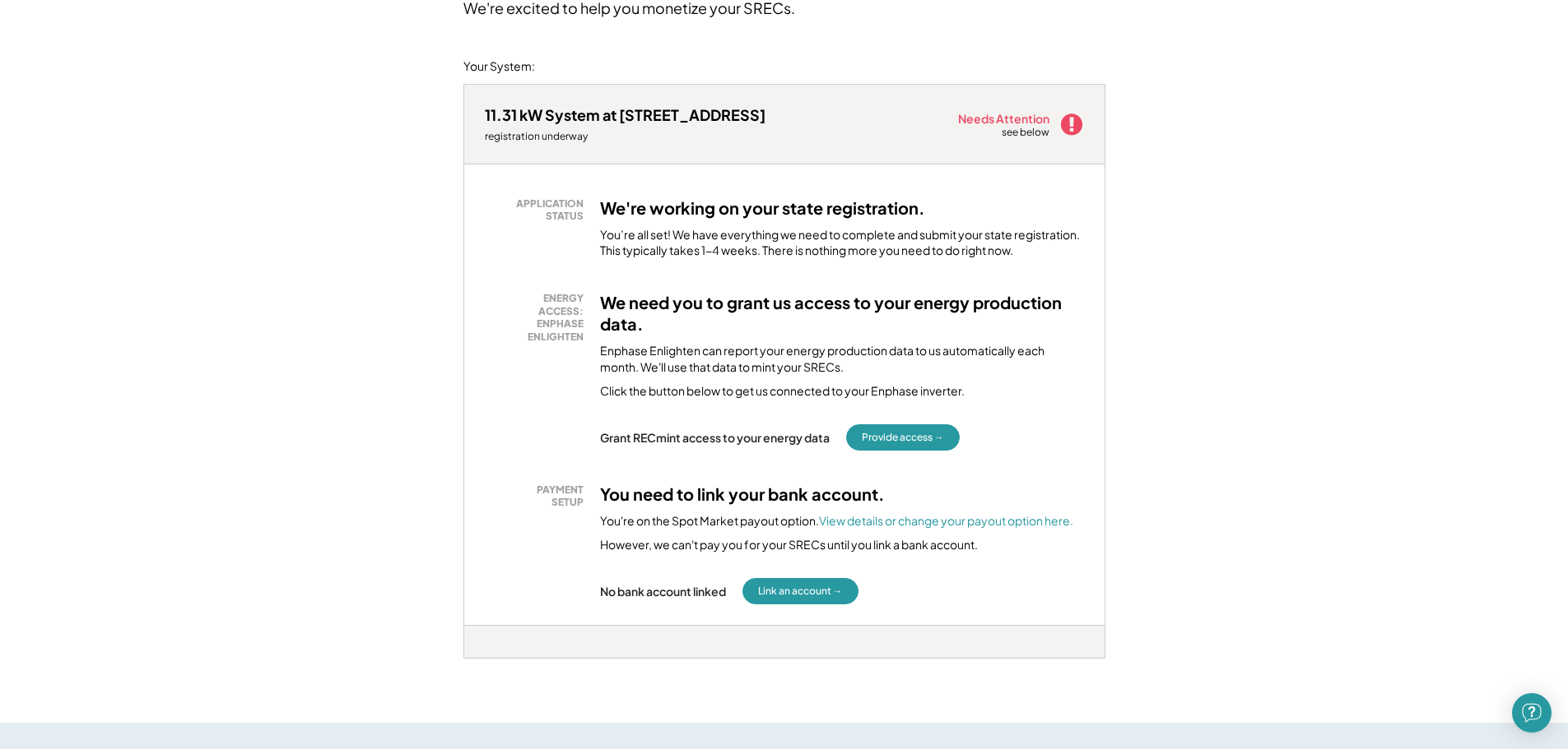
click at [780, 322] on h3 "We need you to grant us access to your energy production data." at bounding box center [841, 314] width 484 height 43
drag, startPoint x: 797, startPoint y: 303, endPoint x: 945, endPoint y: 325, distance: 149.6
click at [945, 325] on h3 "We need you to grant us access to your energy production data." at bounding box center [841, 314] width 484 height 43
click at [717, 295] on h3 "We need you to grant us access to your energy production data." at bounding box center [841, 314] width 484 height 43
drag, startPoint x: 715, startPoint y: 250, endPoint x: 832, endPoint y: 270, distance: 118.7
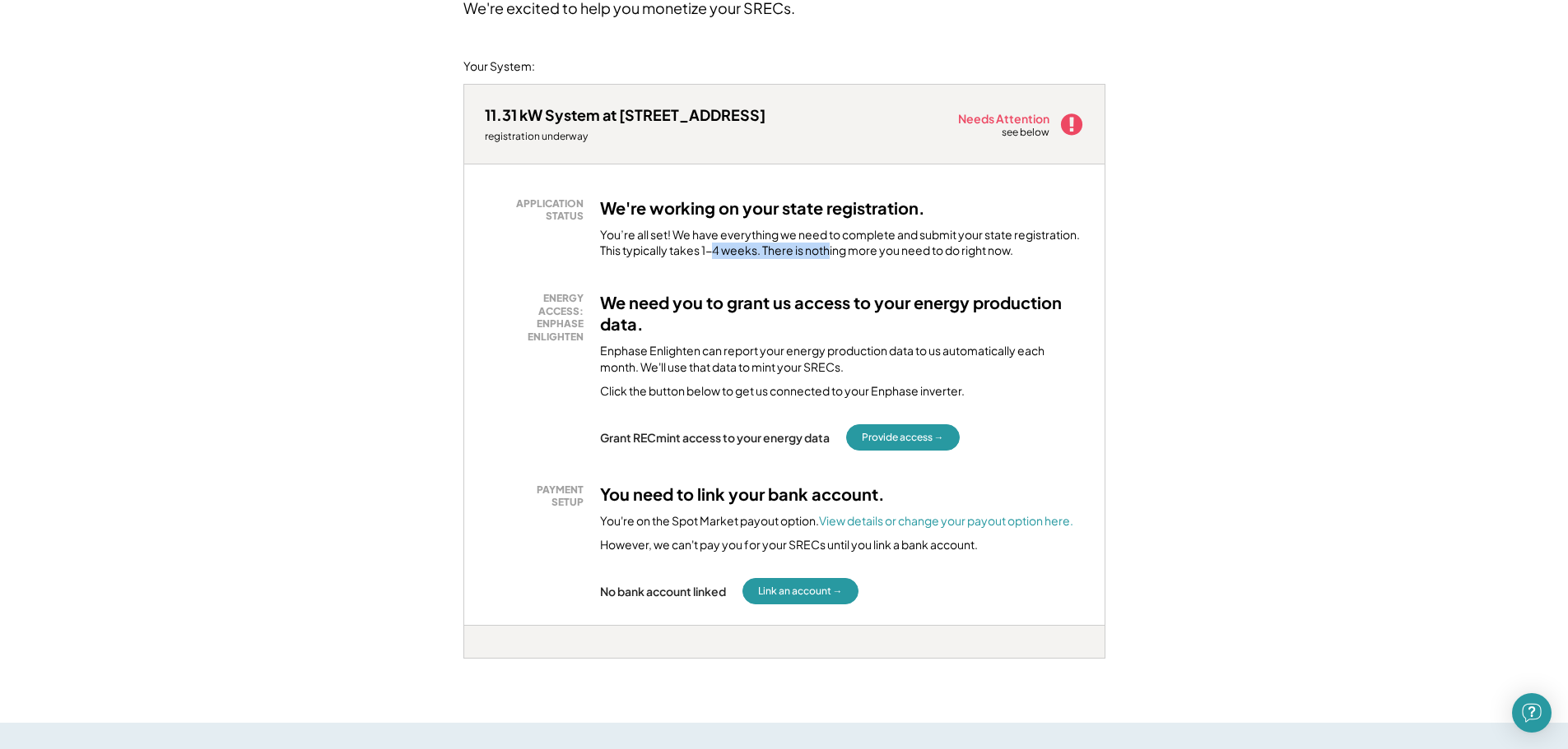
click at [831, 265] on div "APPLICATION STATUS We're working on your state registration. You’re all set! We…" at bounding box center [785, 395] width 641 height 461
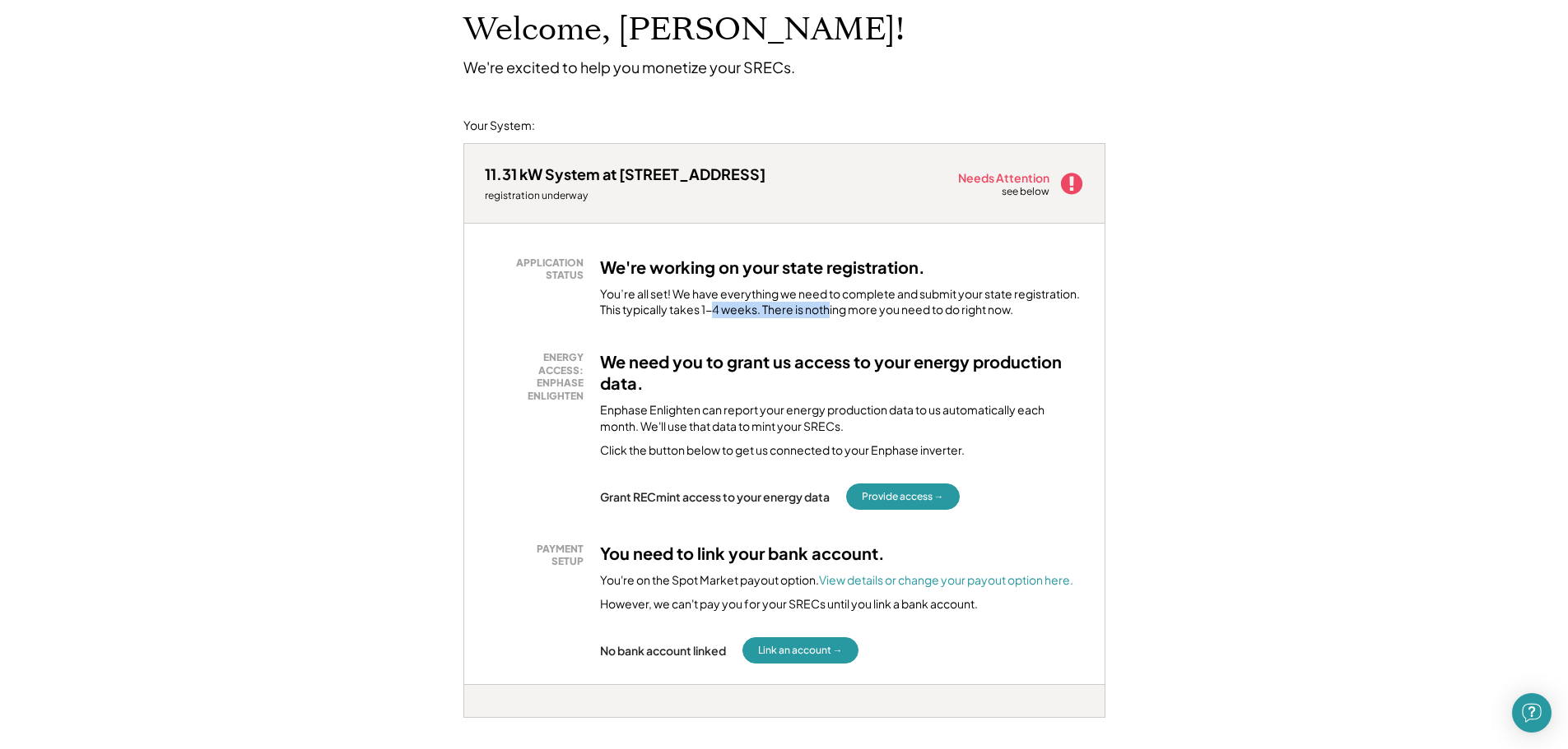
scroll to position [0, 0]
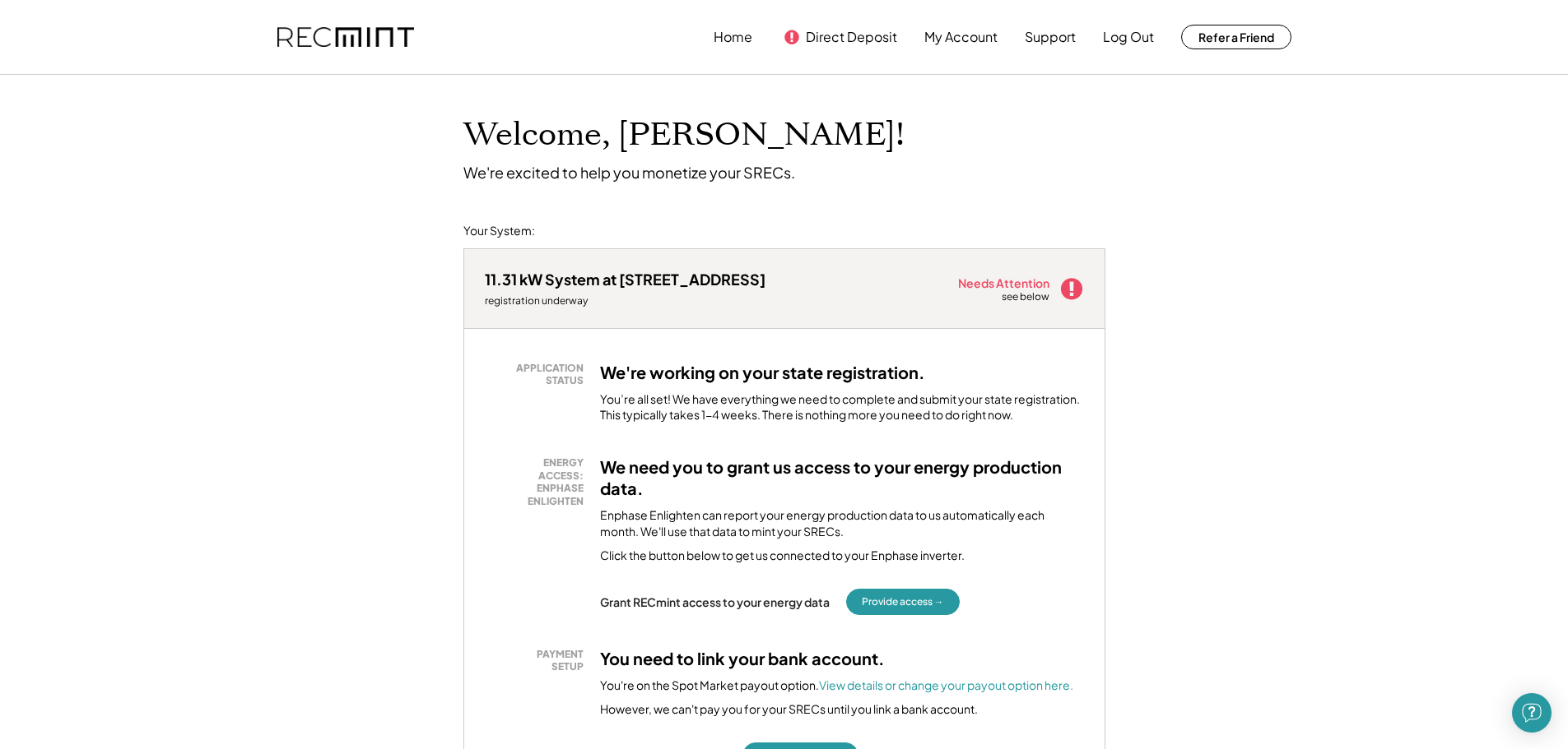
drag, startPoint x: 1020, startPoint y: 0, endPoint x: 1359, endPoint y: 213, distance: 400.4
